Goal: Task Accomplishment & Management: Use online tool/utility

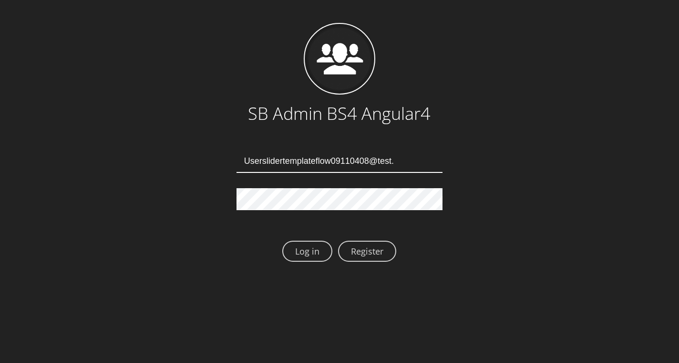
type input "Userslidertemplateflow09110408@test.qa"
type input "[EMAIL_ADDRESS][DOMAIN_NAME]"
